Goal: Find contact information: Find specific fact

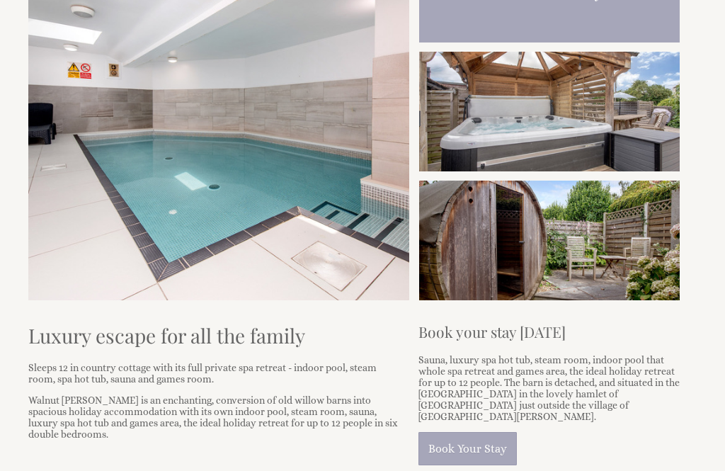
scroll to position [170, 0]
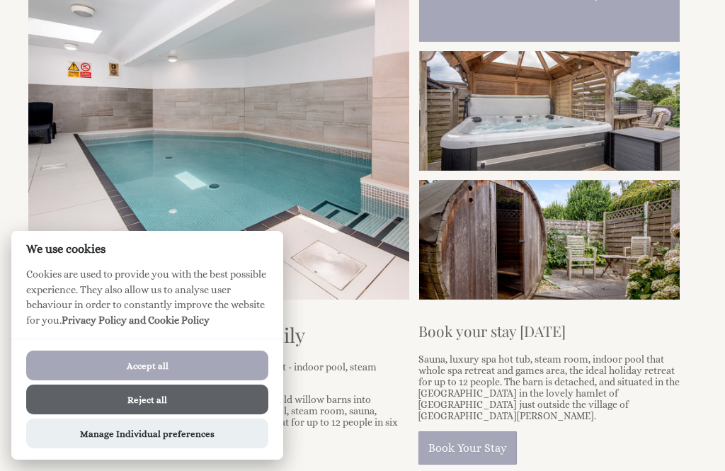
click at [206, 414] on button "Reject all" at bounding box center [147, 400] width 242 height 30
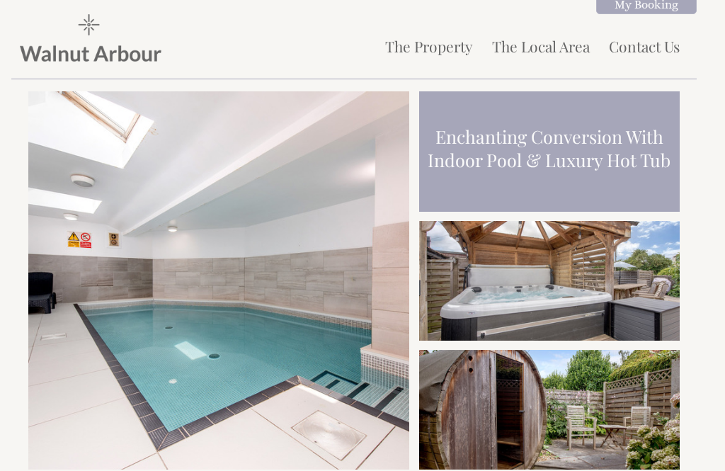
scroll to position [-3, 0]
click at [448, 55] on link "The Property" at bounding box center [429, 46] width 88 height 20
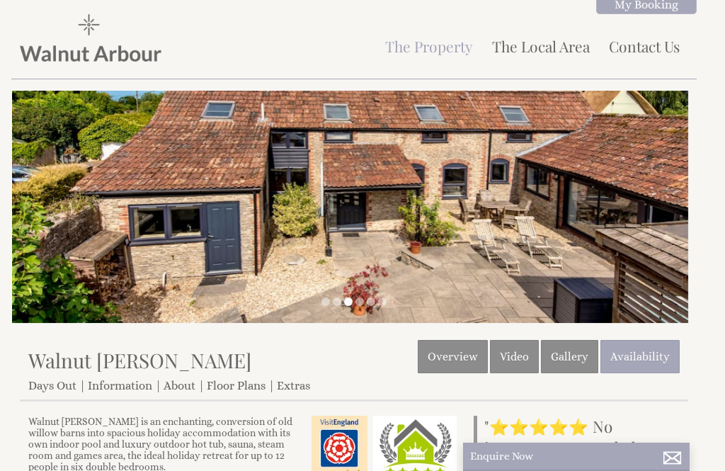
click at [666, 45] on link "Contact Us" at bounding box center [644, 46] width 71 height 20
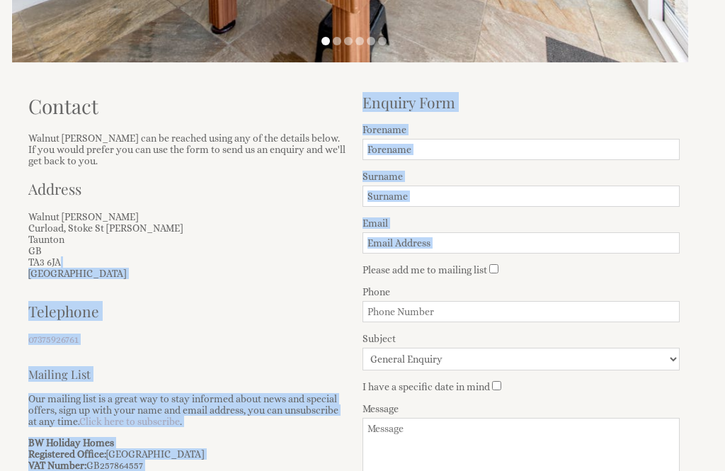
scroll to position [261, 0]
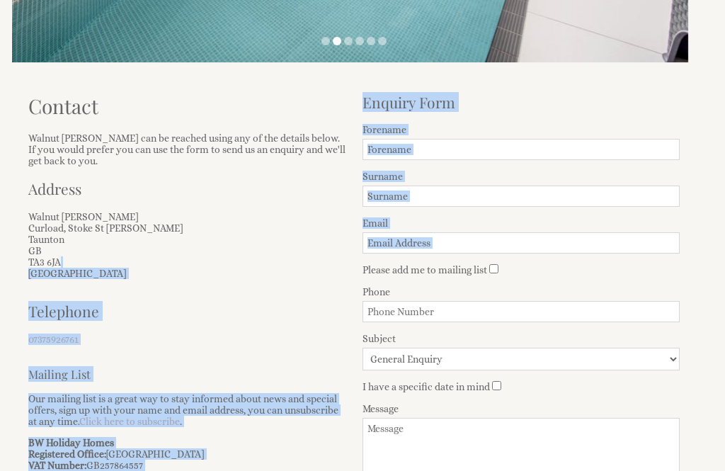
click at [123, 222] on p "[STREET_ADDRESS][PERSON_NAME][PERSON_NAME]" at bounding box center [186, 245] width 317 height 68
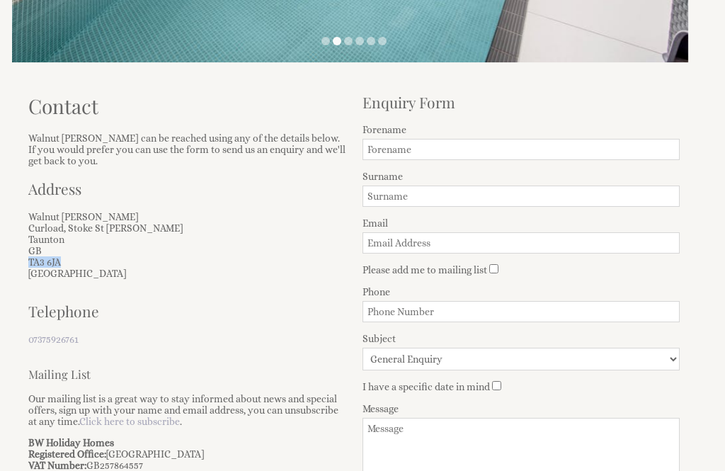
copy p "TA3 6JA"
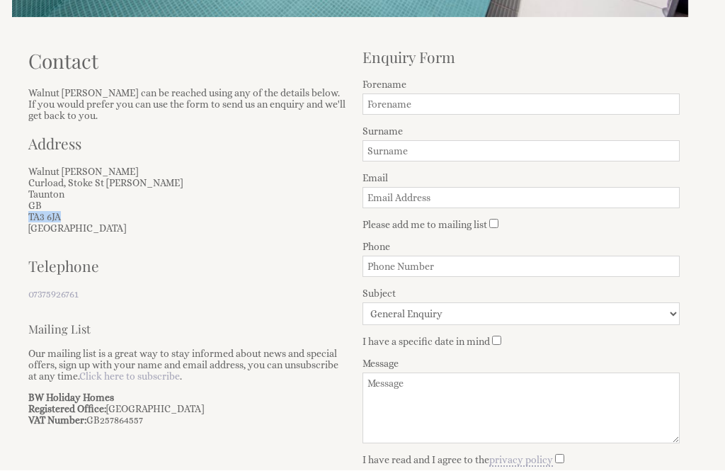
scroll to position [306, 0]
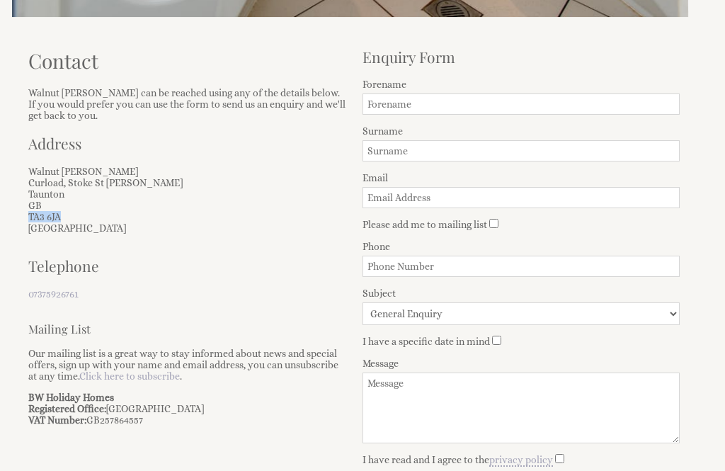
click at [227, 186] on p "[STREET_ADDRESS][PERSON_NAME][PERSON_NAME]" at bounding box center [186, 200] width 317 height 68
